Goal: Information Seeking & Learning: Learn about a topic

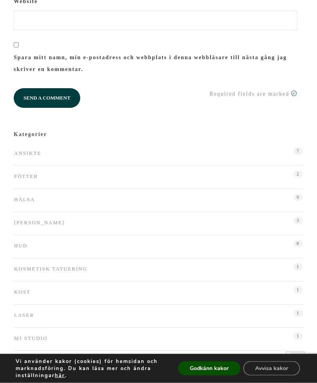
scroll to position [1061, 0]
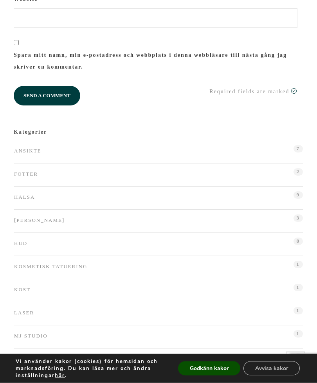
click at [300, 245] on span "8" at bounding box center [299, 241] width 10 height 7
click at [295, 245] on span "8" at bounding box center [299, 241] width 10 height 7
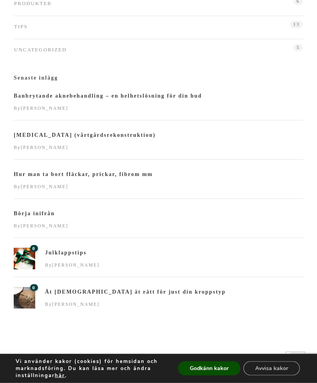
scroll to position [1462, 0]
click at [145, 178] on h6 "Hur man ta bort fläckar, prickar, fibrom mm" at bounding box center [159, 174] width 290 height 8
click at [117, 170] on h6 "Hur man ta bort fläckar, prickar, fibrom mm" at bounding box center [159, 174] width 290 height 8
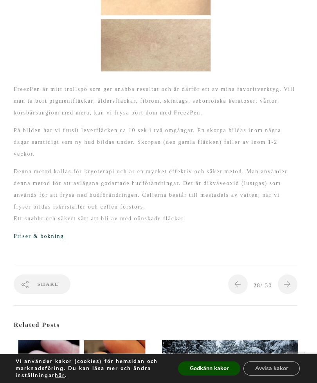
scroll to position [146, 0]
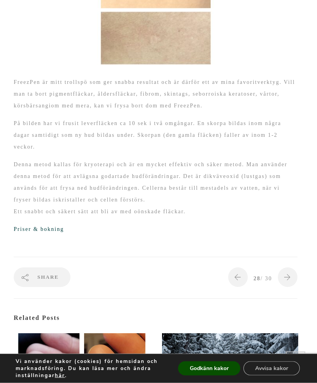
click at [54, 232] on link "Priser & bokning" at bounding box center [39, 229] width 50 height 6
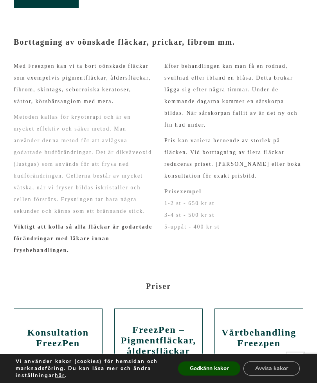
scroll to position [92, 0]
